Goal: Task Accomplishment & Management: Complete application form

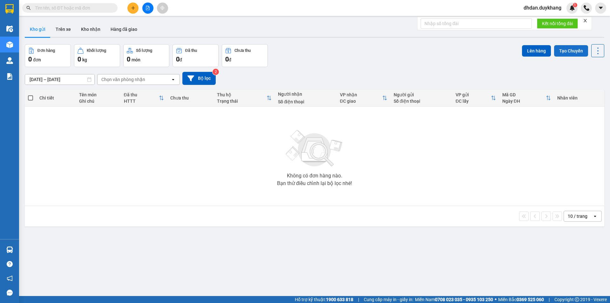
click at [566, 50] on button "Tạo Chuyến" at bounding box center [571, 50] width 34 height 11
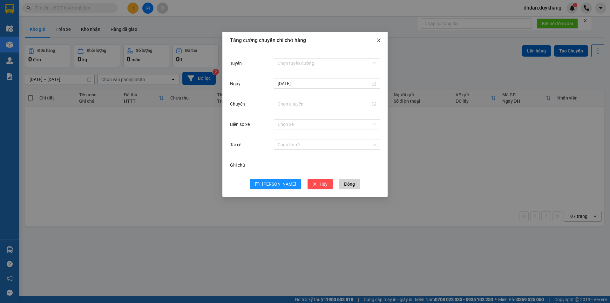
click at [377, 40] on icon "close" at bounding box center [378, 40] width 5 height 5
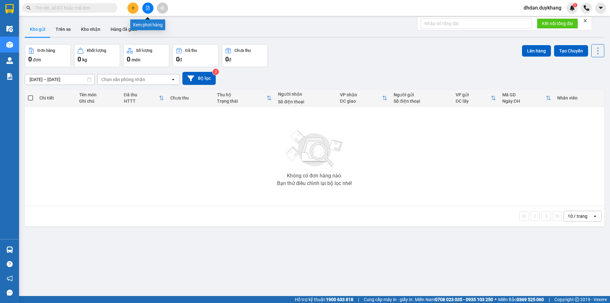
click at [148, 9] on icon "file-add" at bounding box center [147, 8] width 4 height 4
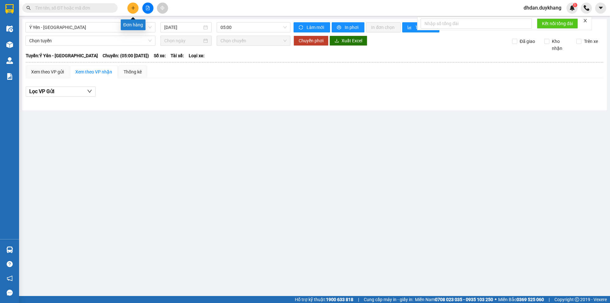
click at [133, 8] on icon "plus" at bounding box center [133, 8] width 4 height 4
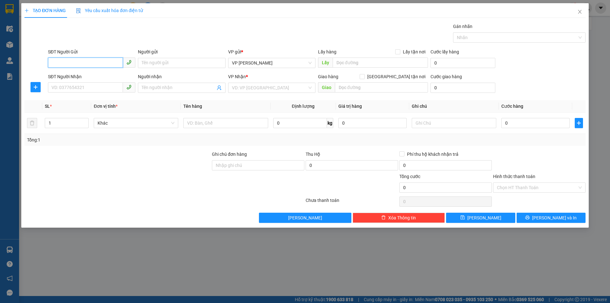
click at [82, 65] on input "SĐT Người Gửi" at bounding box center [85, 62] width 75 height 10
type input "0988065675"
click at [163, 62] on input "Người gửi" at bounding box center [181, 63] width 87 height 10
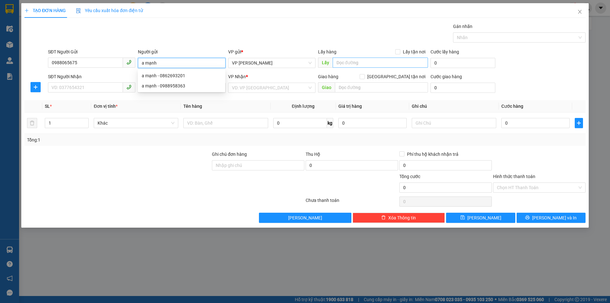
type input "a mạnh"
click at [373, 61] on input "text" at bounding box center [380, 62] width 95 height 10
click at [74, 85] on input "SĐT Người Nhận" at bounding box center [85, 87] width 75 height 10
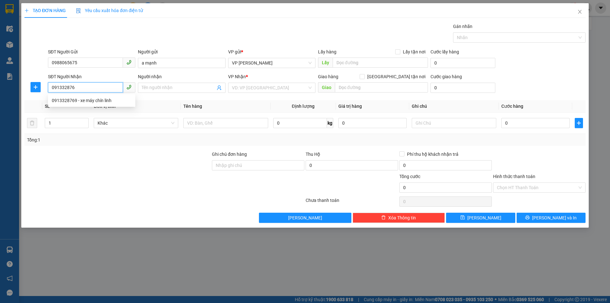
type input "0913328769"
click at [80, 99] on div "0913328769 - xe máy chín linh" at bounding box center [92, 100] width 80 height 7
type input "xe máy chín linh"
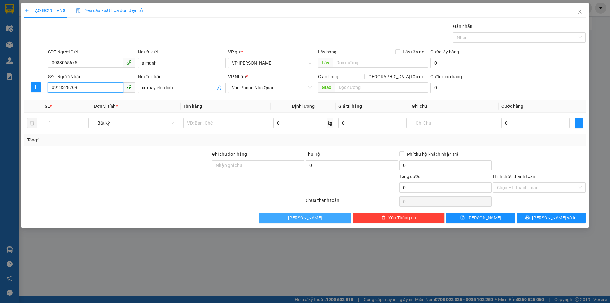
type input "0913328769"
click at [308, 217] on span "[PERSON_NAME]" at bounding box center [305, 217] width 34 height 7
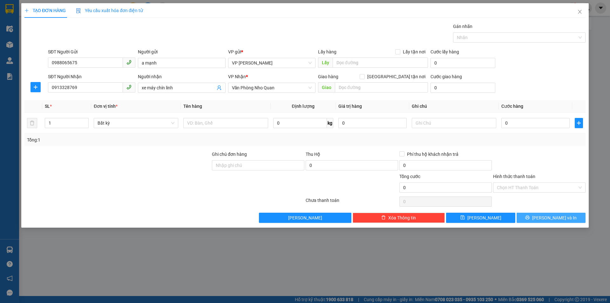
click at [554, 217] on span "[PERSON_NAME] và In" at bounding box center [554, 217] width 44 height 7
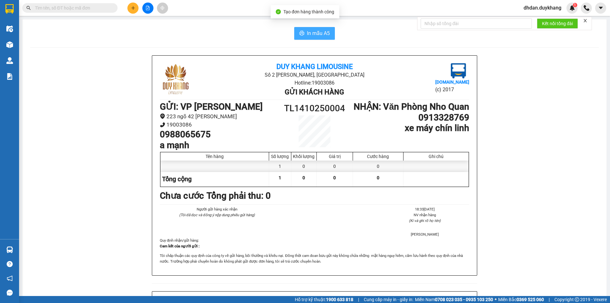
click at [315, 30] on span "In mẫu A5" at bounding box center [318, 33] width 23 height 8
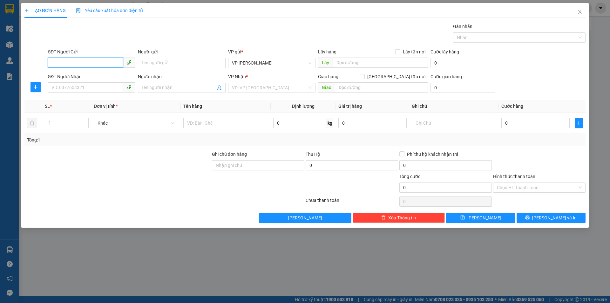
click at [79, 62] on input "SĐT Người Gửi" at bounding box center [85, 62] width 75 height 10
click at [58, 60] on input "SĐT Người Gửi" at bounding box center [85, 62] width 75 height 10
type input "0"
click at [67, 74] on div "0988065675 - a mạnh" at bounding box center [92, 75] width 80 height 7
click at [197, 64] on input "Người gửi" at bounding box center [181, 63] width 87 height 10
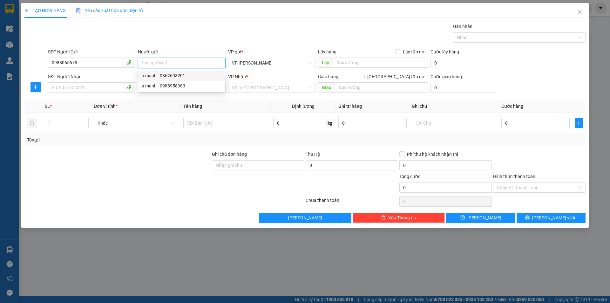
click at [169, 75] on div "a mạnh - 0862693201" at bounding box center [182, 75] width 80 height 7
type input "0862693201"
type input "a mạnh"
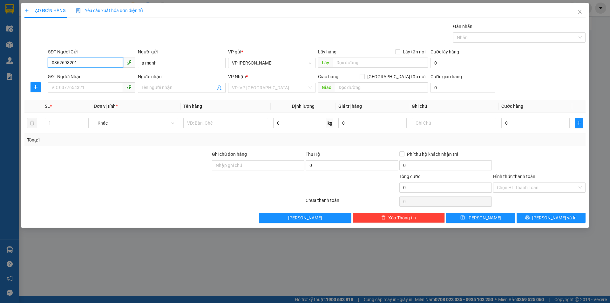
click at [91, 66] on input "0862693201" at bounding box center [85, 62] width 75 height 10
click at [92, 65] on input "0862693201" at bounding box center [85, 62] width 75 height 10
click at [72, 87] on input "SĐT Người Nhận" at bounding box center [85, 87] width 75 height 10
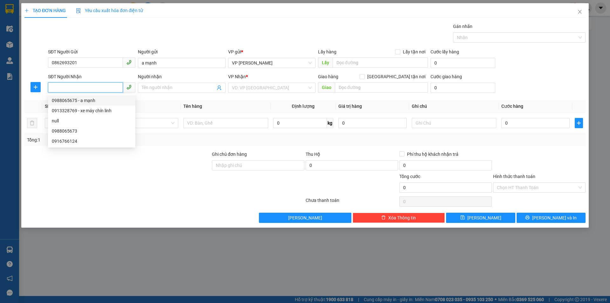
drag, startPoint x: 78, startPoint y: 100, endPoint x: 58, endPoint y: 100, distance: 19.7
click at [58, 100] on div "0988065675 - a mạnh" at bounding box center [92, 100] width 80 height 7
type input "0988065675"
type input "a mạnh"
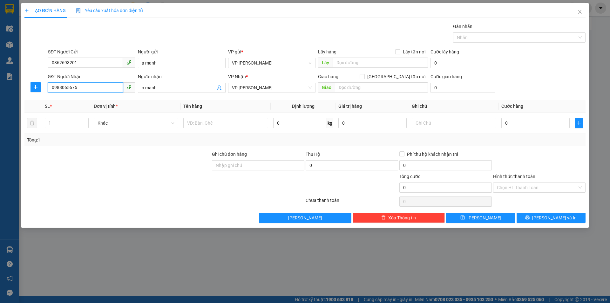
click at [88, 88] on input "0988065675" at bounding box center [85, 87] width 75 height 10
type input "0"
click at [80, 111] on div "0913328769 - xe máy chín linh" at bounding box center [92, 110] width 80 height 7
type input "0913328769"
type input "xe máy chín linh"
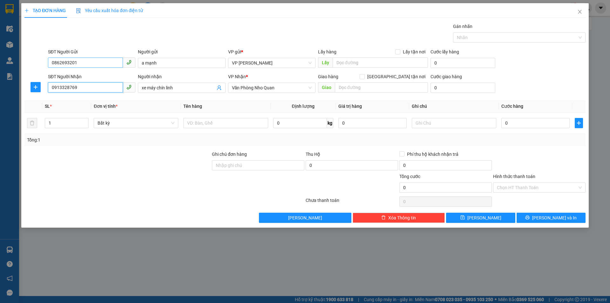
type input "0913328769"
click at [94, 62] on input "0862693201" at bounding box center [85, 62] width 75 height 10
type input "0"
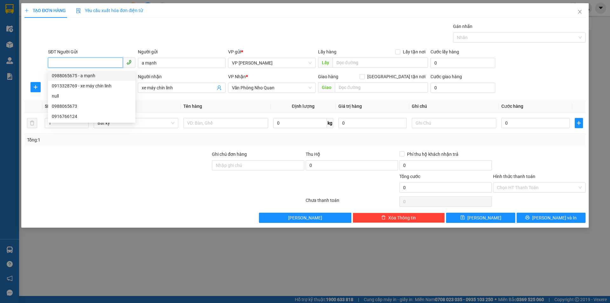
click at [74, 73] on div "0988065675 - a mạnh" at bounding box center [92, 75] width 80 height 7
type input "0988065675"
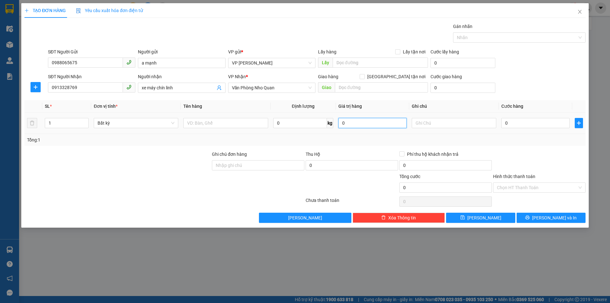
click at [360, 123] on input "0" at bounding box center [372, 123] width 68 height 10
type input "50.000"
click at [561, 215] on span "[PERSON_NAME] và In" at bounding box center [554, 217] width 44 height 7
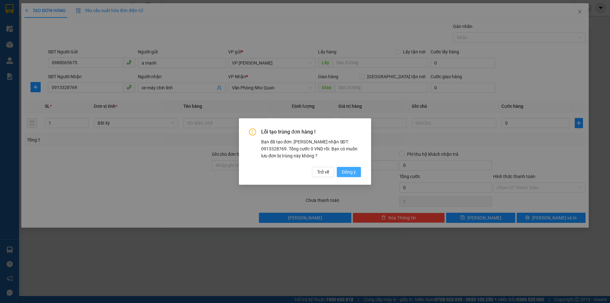
click at [350, 171] on span "Đồng ý" at bounding box center [349, 171] width 14 height 7
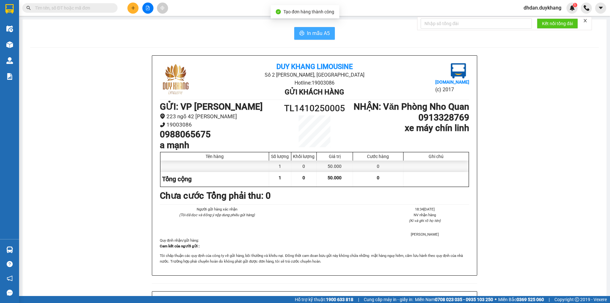
click at [316, 33] on span "In mẫu A5" at bounding box center [318, 33] width 23 height 8
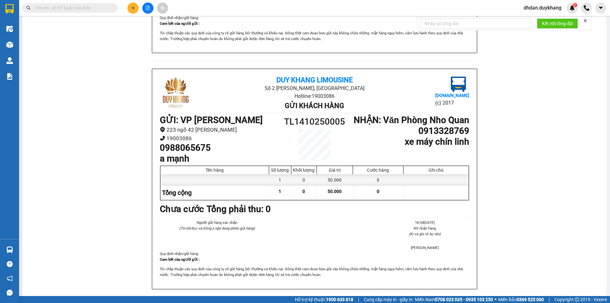
scroll to position [159, 0]
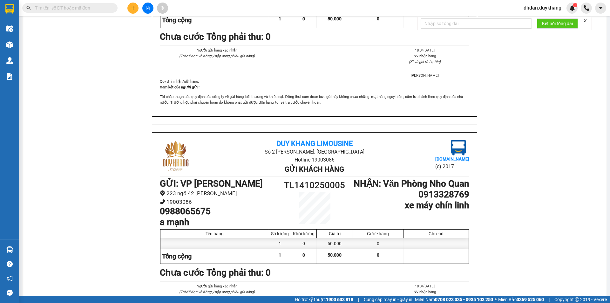
click at [451, 149] on img at bounding box center [458, 147] width 15 height 15
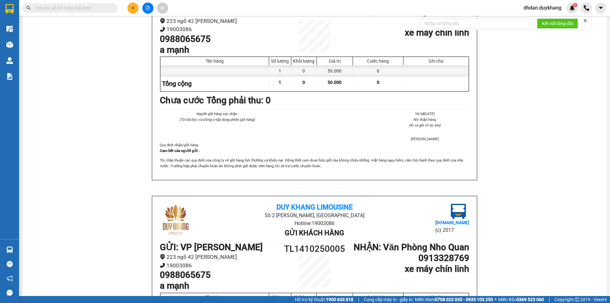
scroll to position [222, 0]
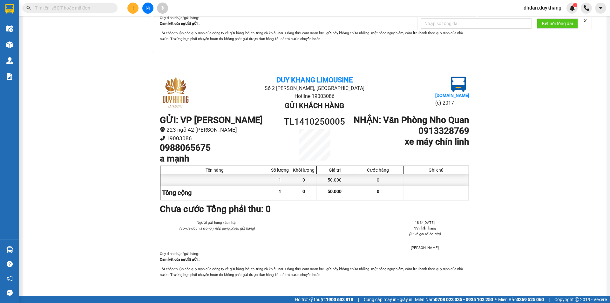
click at [451, 85] on img at bounding box center [458, 84] width 15 height 15
click at [451, 83] on img at bounding box center [458, 84] width 15 height 15
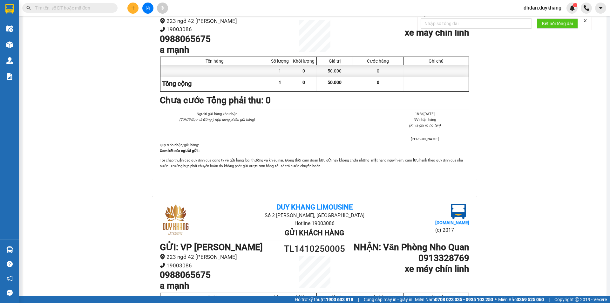
scroll to position [0, 0]
